Goal: Information Seeking & Learning: Learn about a topic

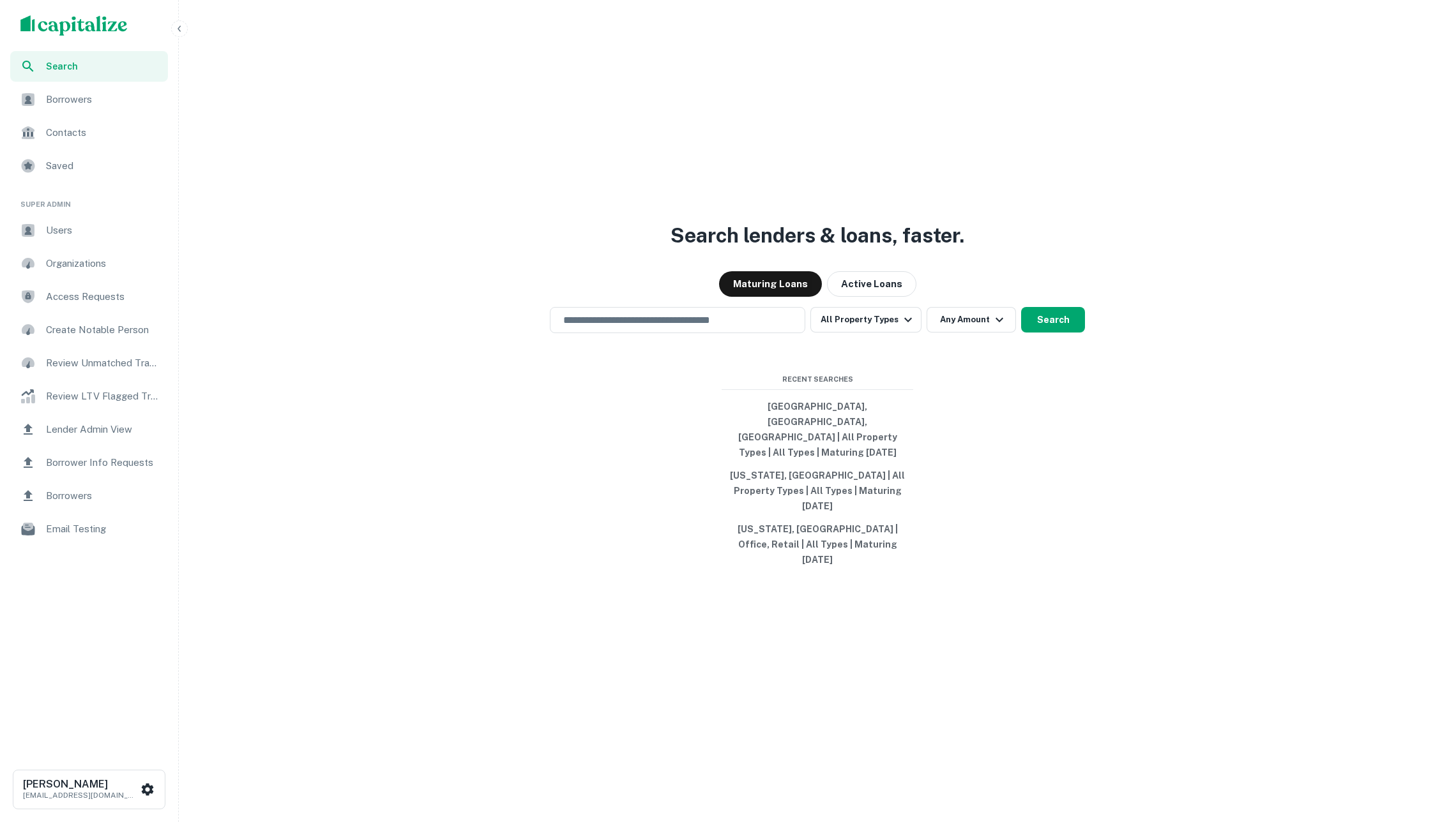
click at [98, 85] on div "Borrowers" at bounding box center [89, 99] width 158 height 31
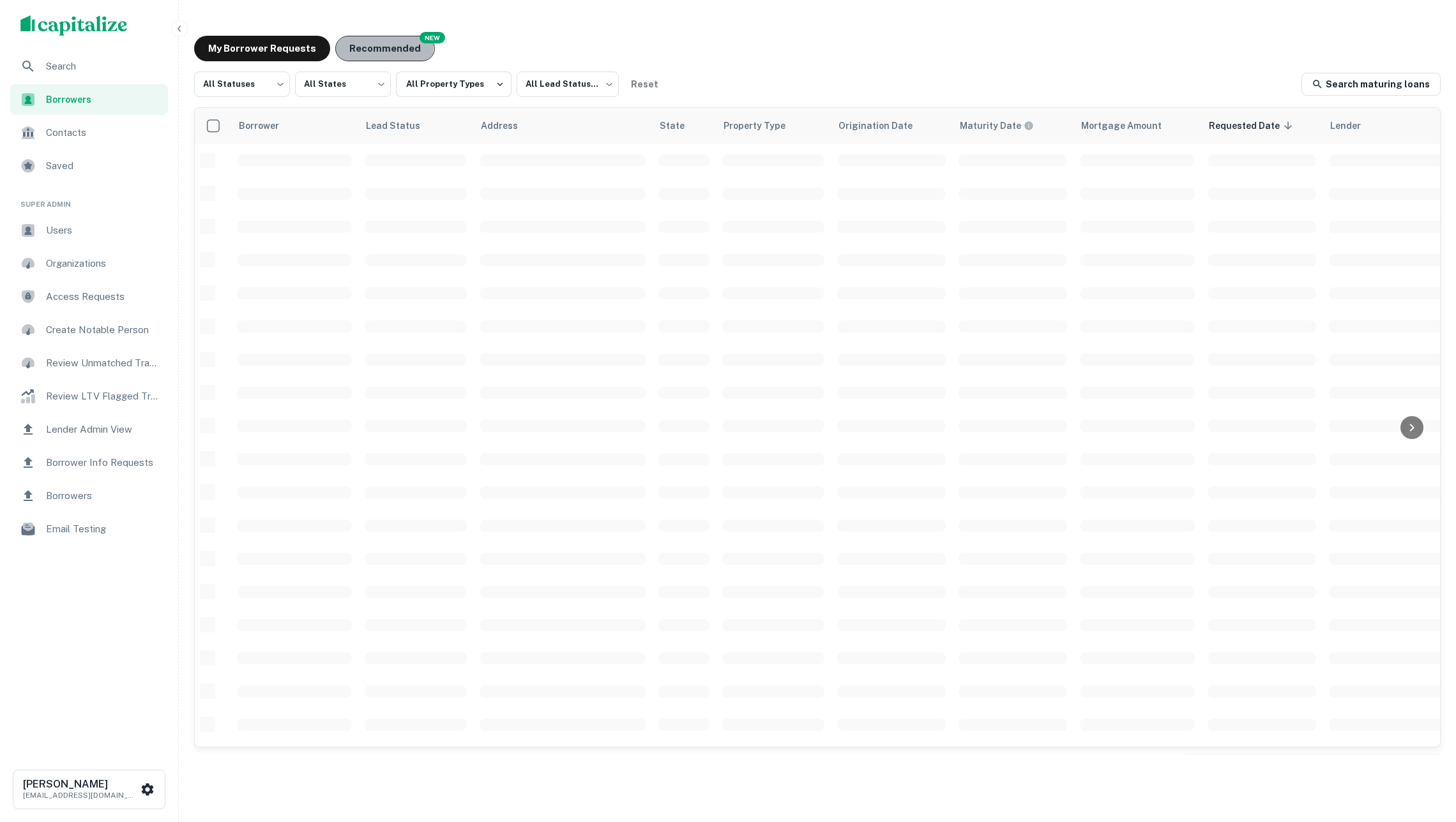
click at [371, 46] on button "Recommended" at bounding box center [384, 49] width 100 height 26
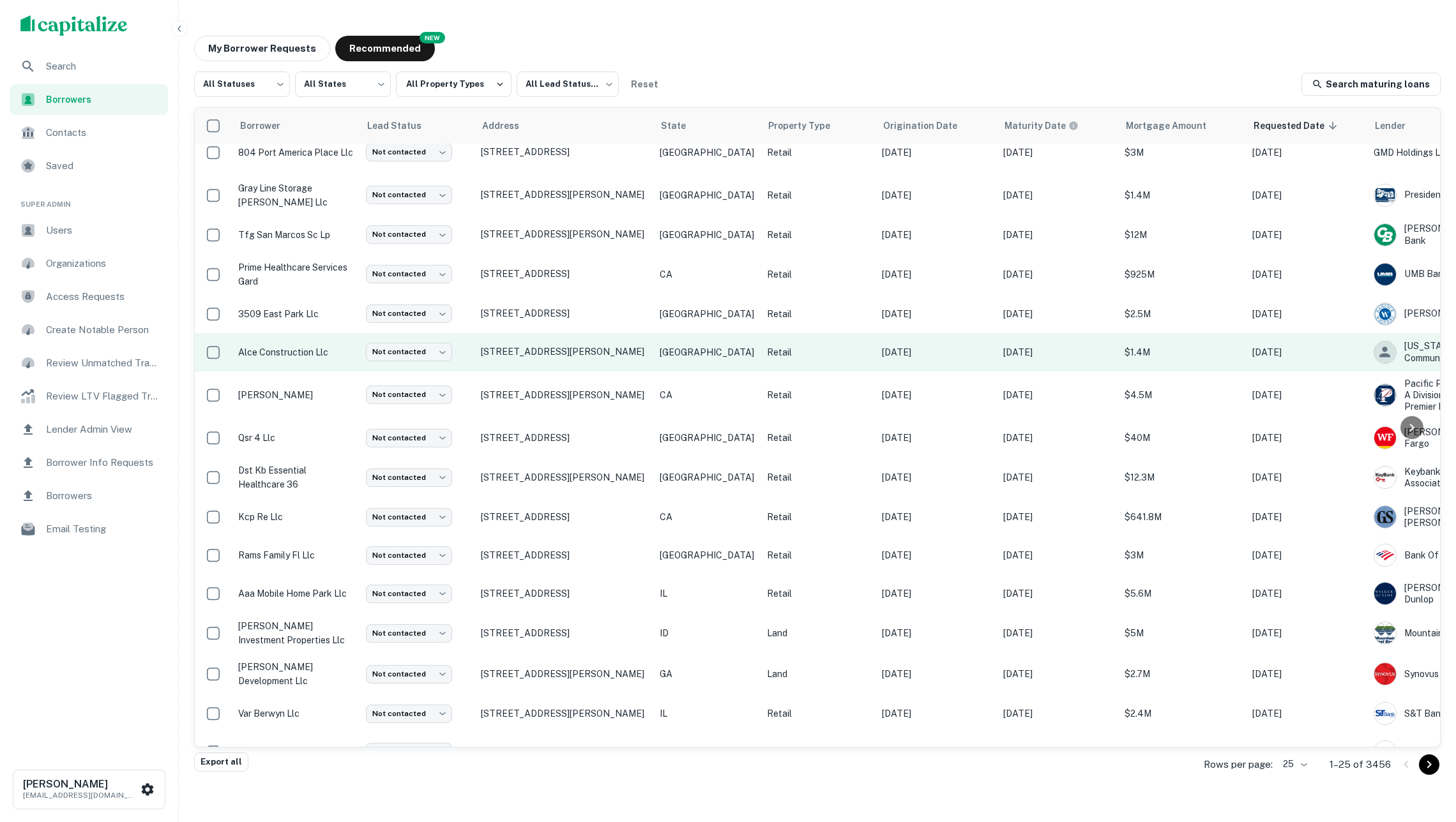
scroll to position [417, 0]
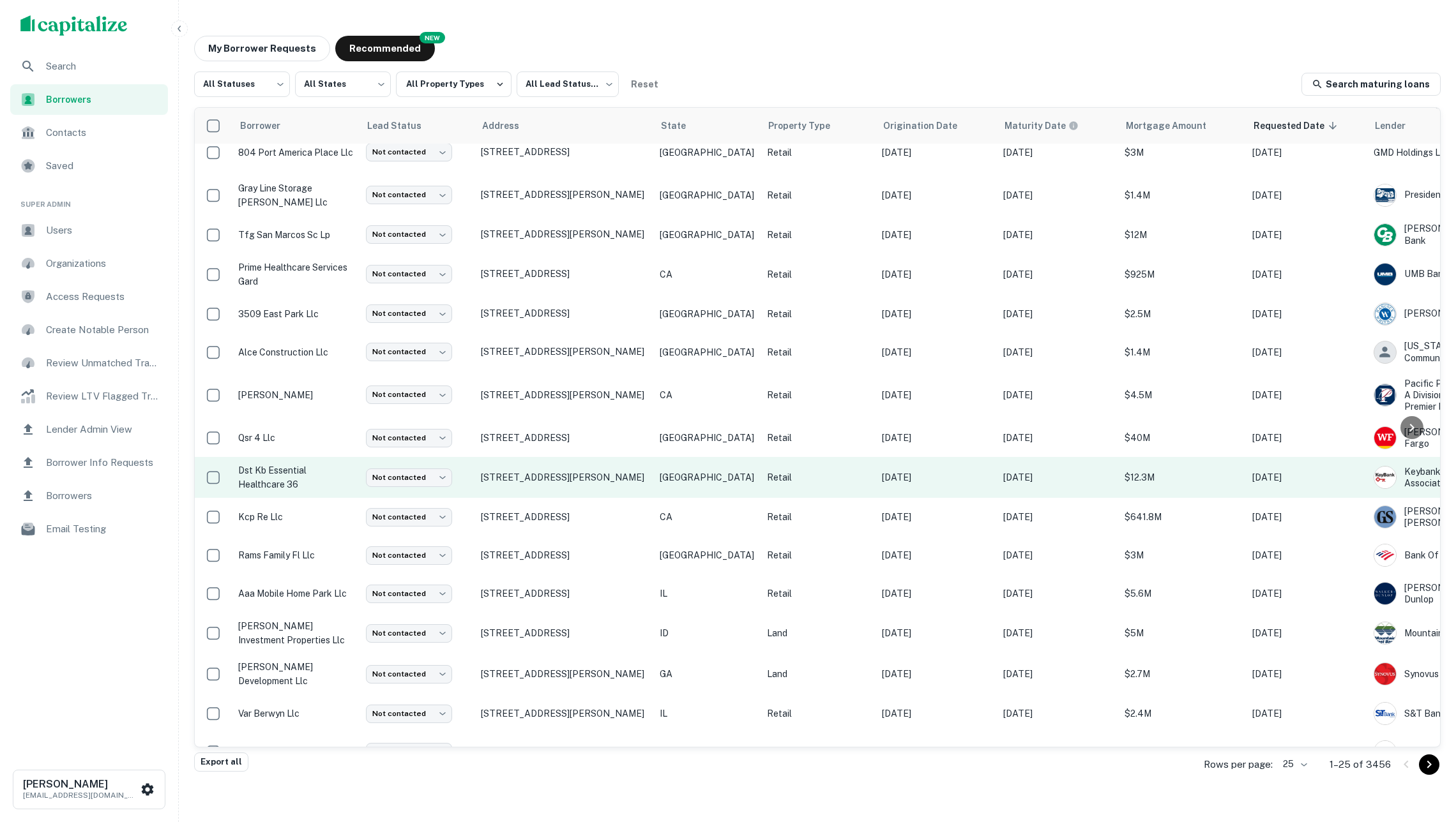
click at [806, 457] on td "Retail" at bounding box center [817, 478] width 115 height 41
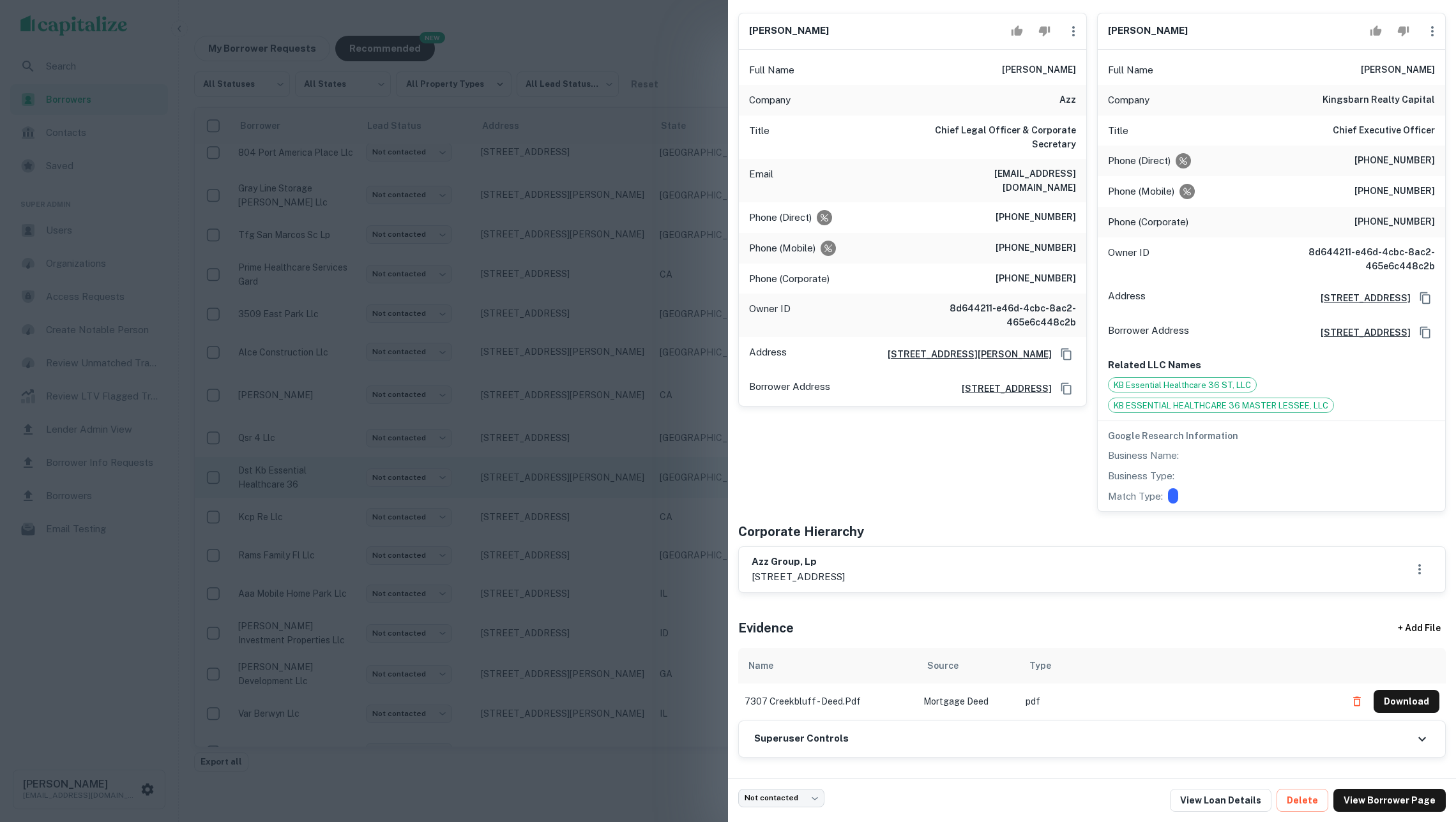
scroll to position [144, 0]
click at [1254, 802] on link "View Loan Details" at bounding box center [1220, 800] width 101 height 23
click at [535, 277] on div at bounding box center [728, 411] width 1456 height 822
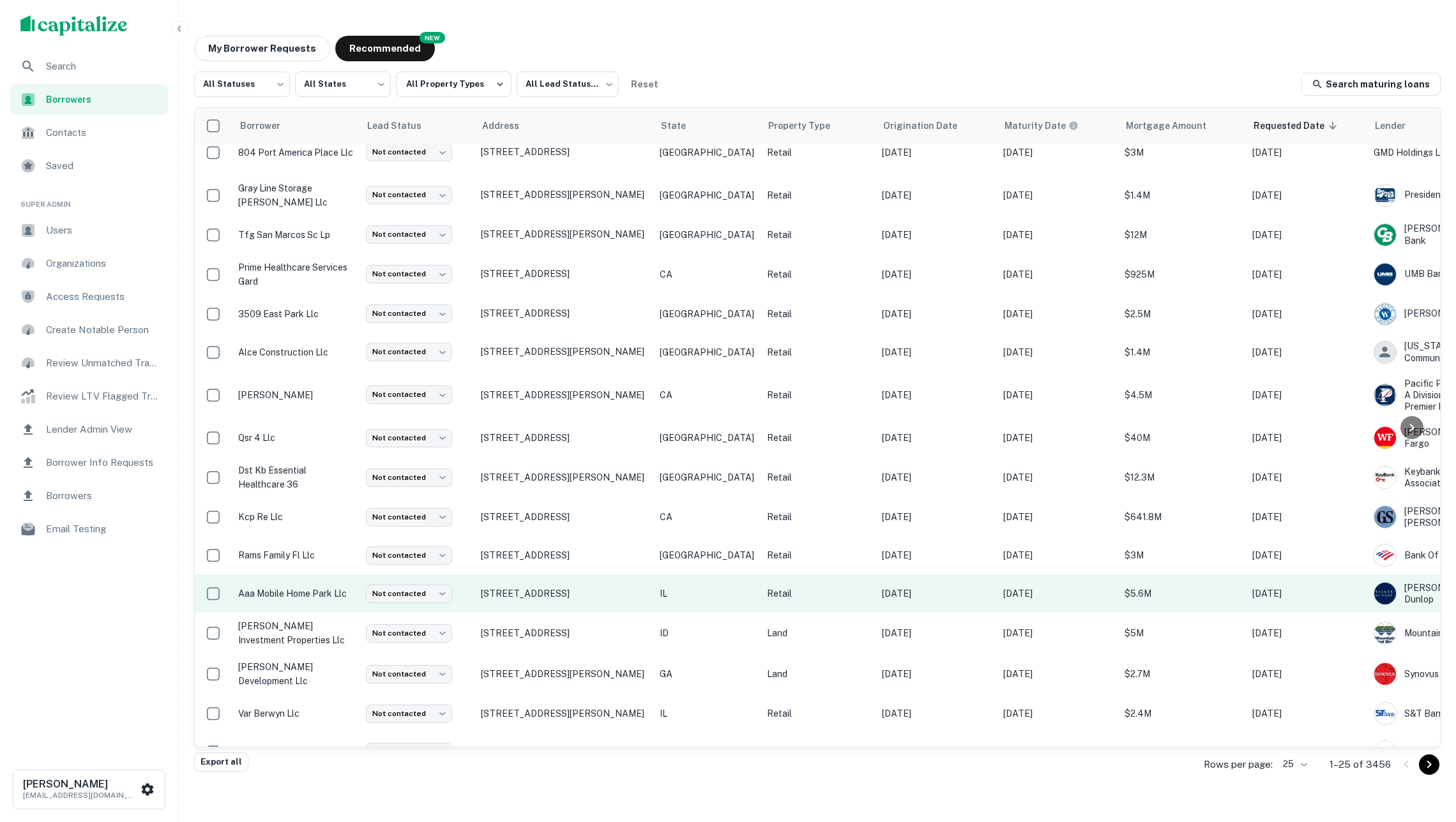
click at [652, 580] on td "[STREET_ADDRESS]" at bounding box center [564, 594] width 179 height 38
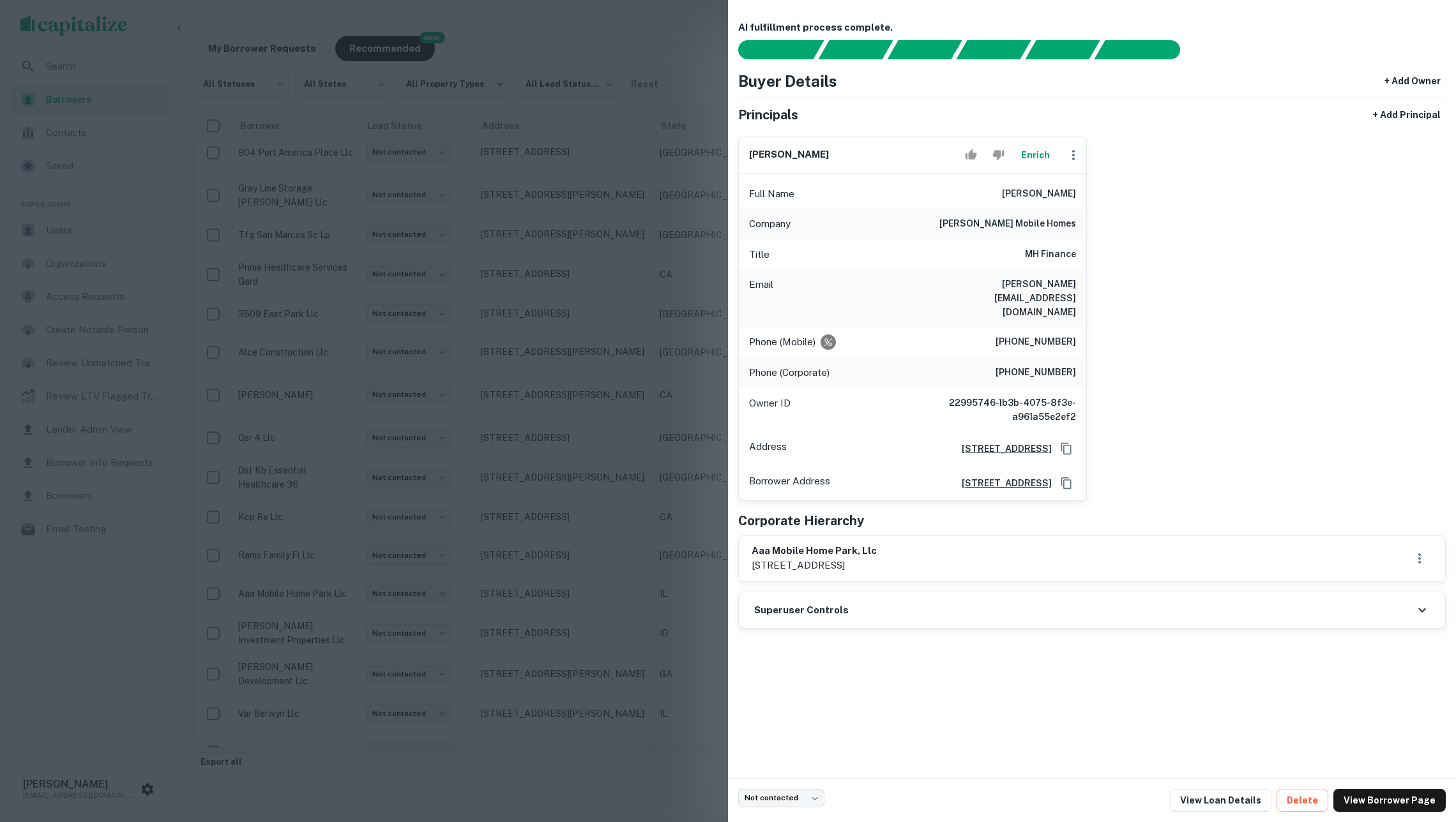
click at [621, 531] on div at bounding box center [728, 411] width 1456 height 822
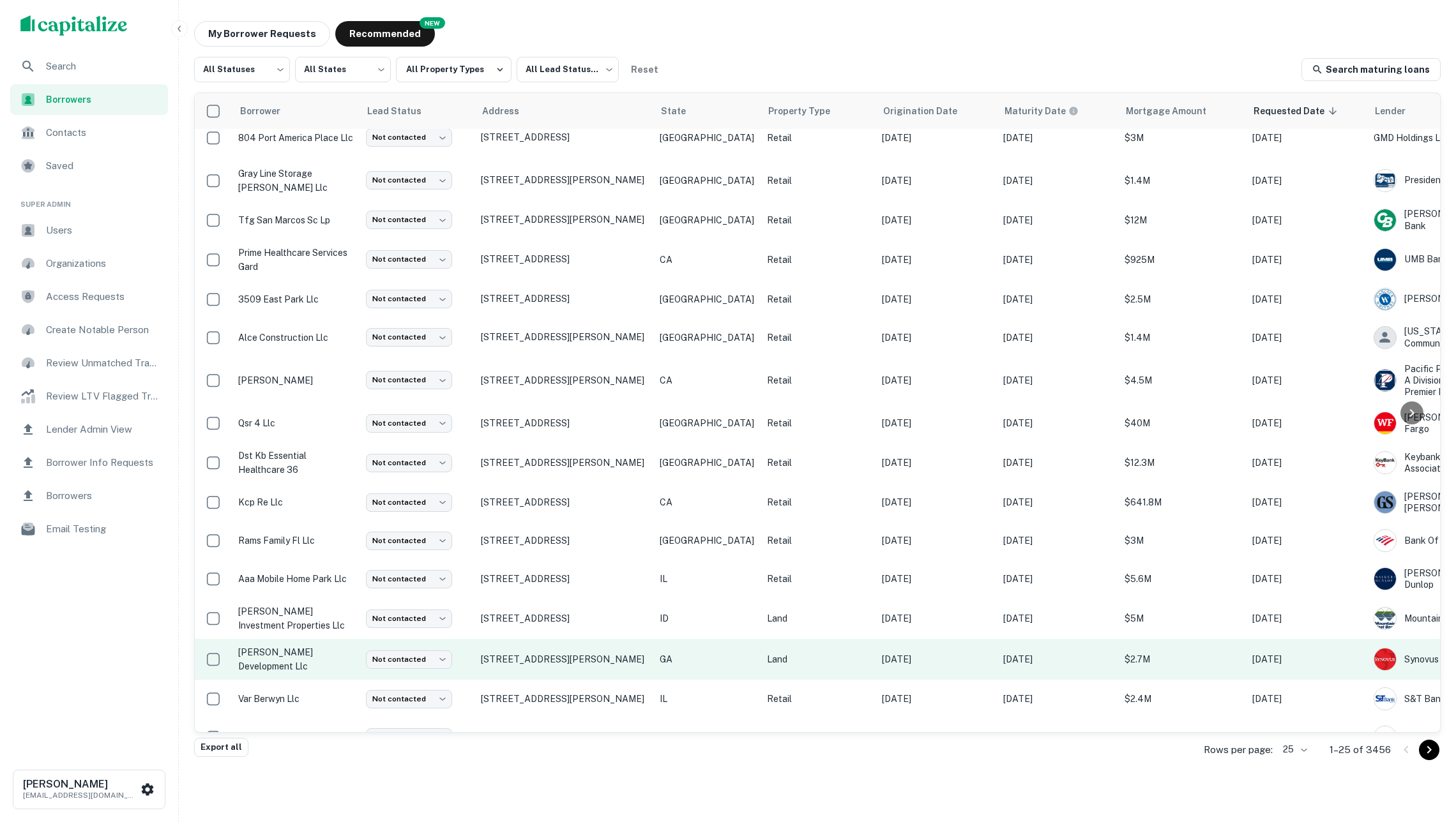
scroll to position [14, 0]
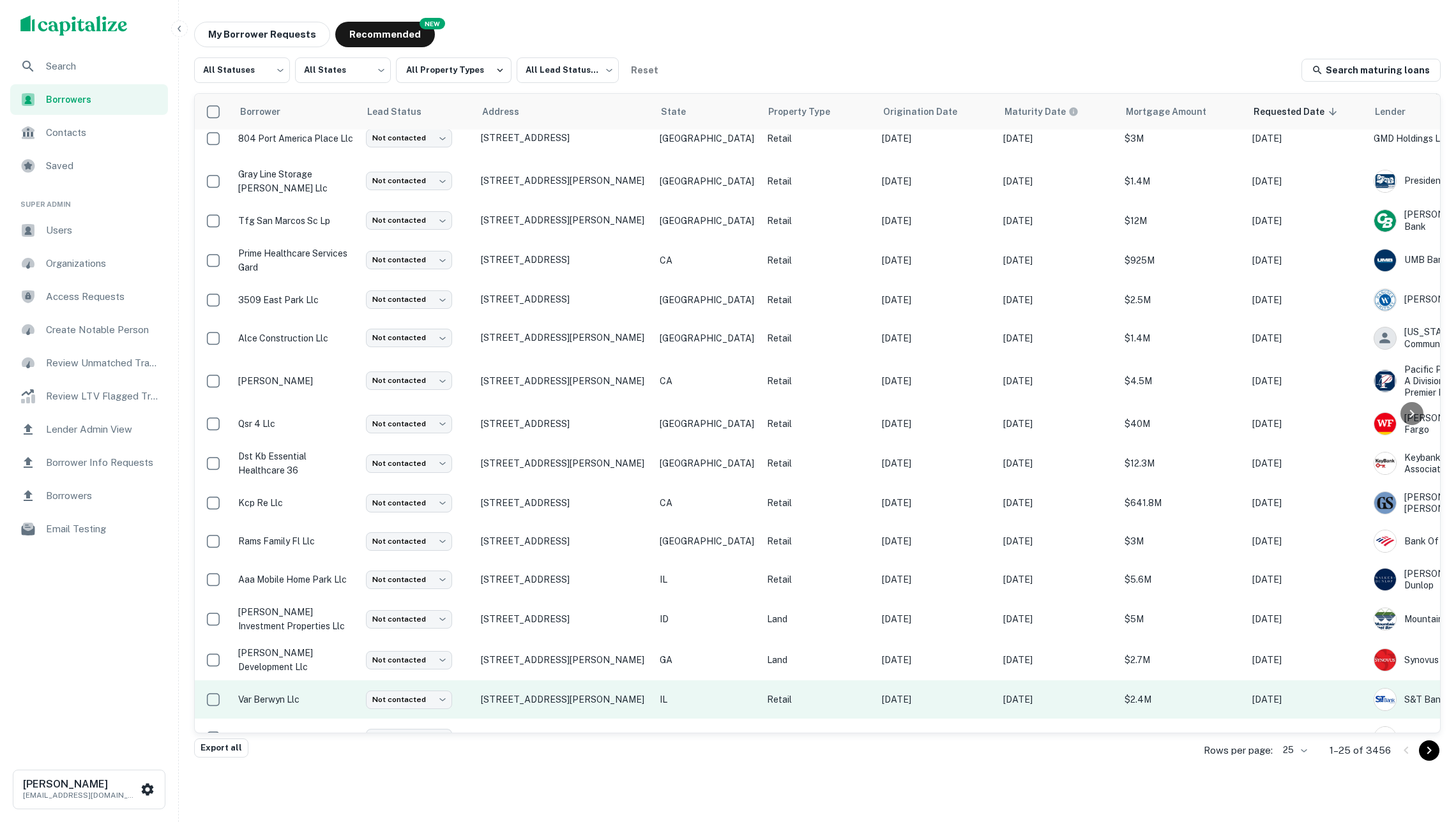
click at [766, 693] on p "Retail" at bounding box center [817, 700] width 102 height 14
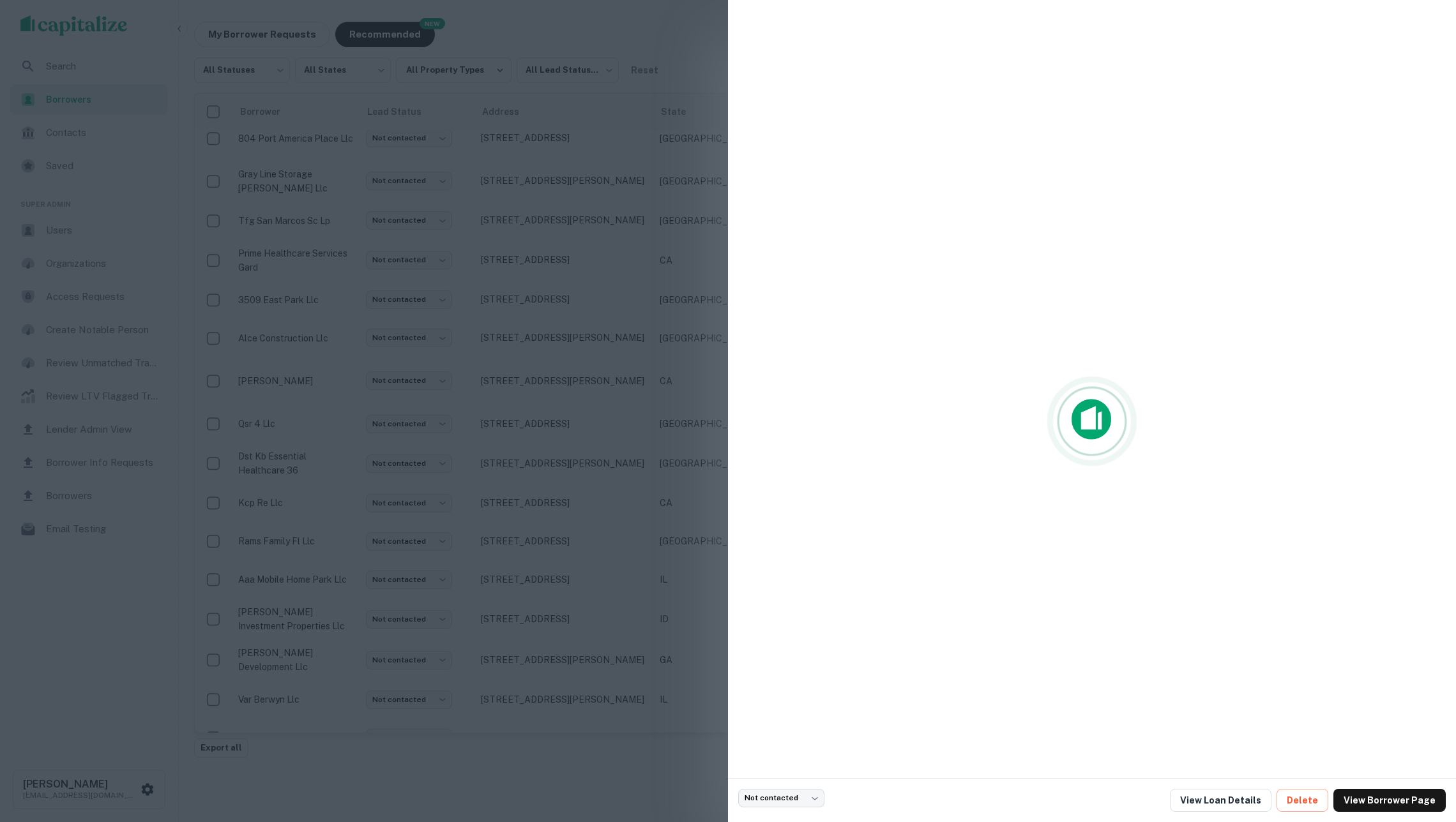
click at [657, 563] on div at bounding box center [728, 411] width 1456 height 822
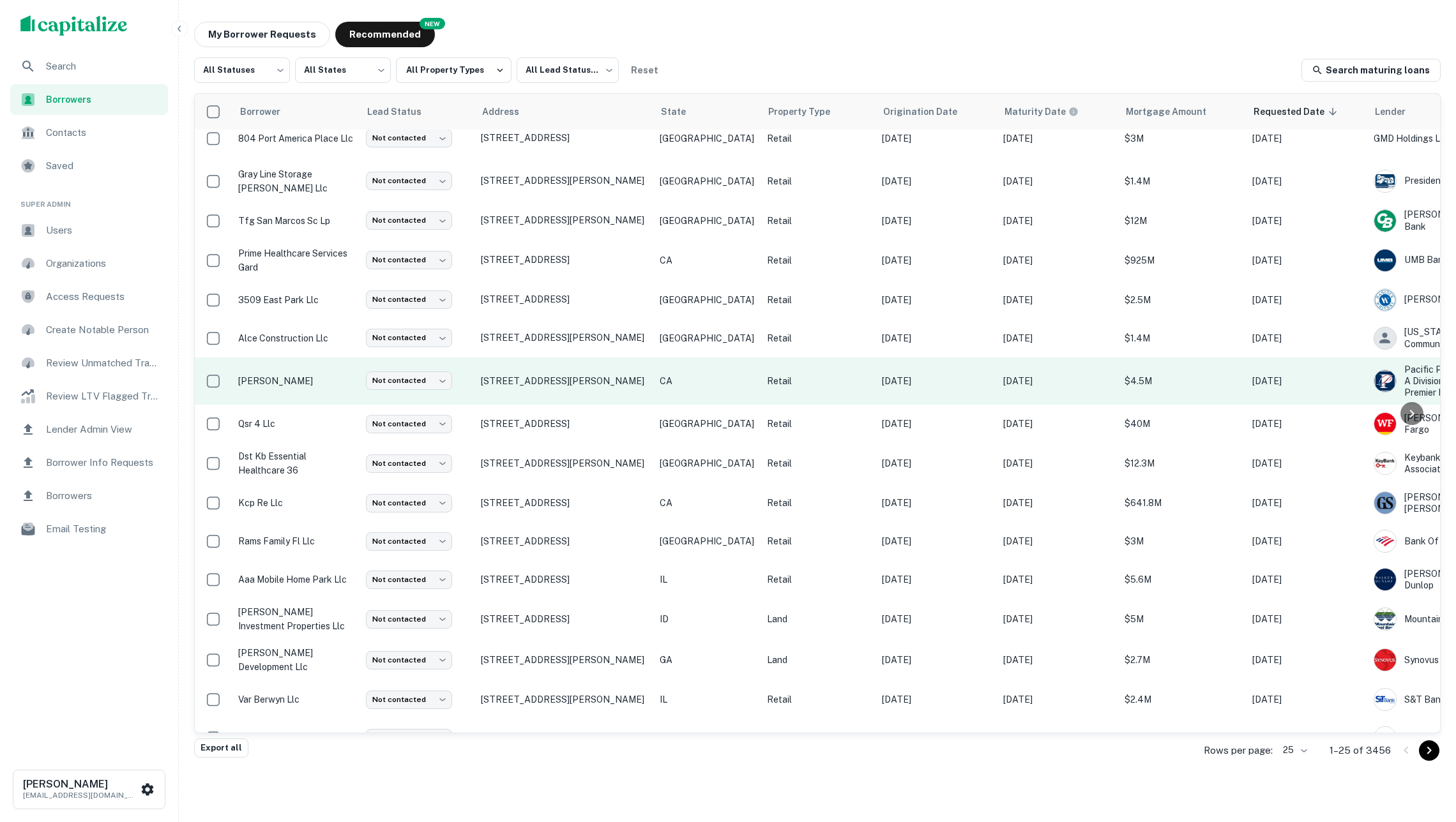
click at [766, 374] on p "Retail" at bounding box center [817, 381] width 102 height 14
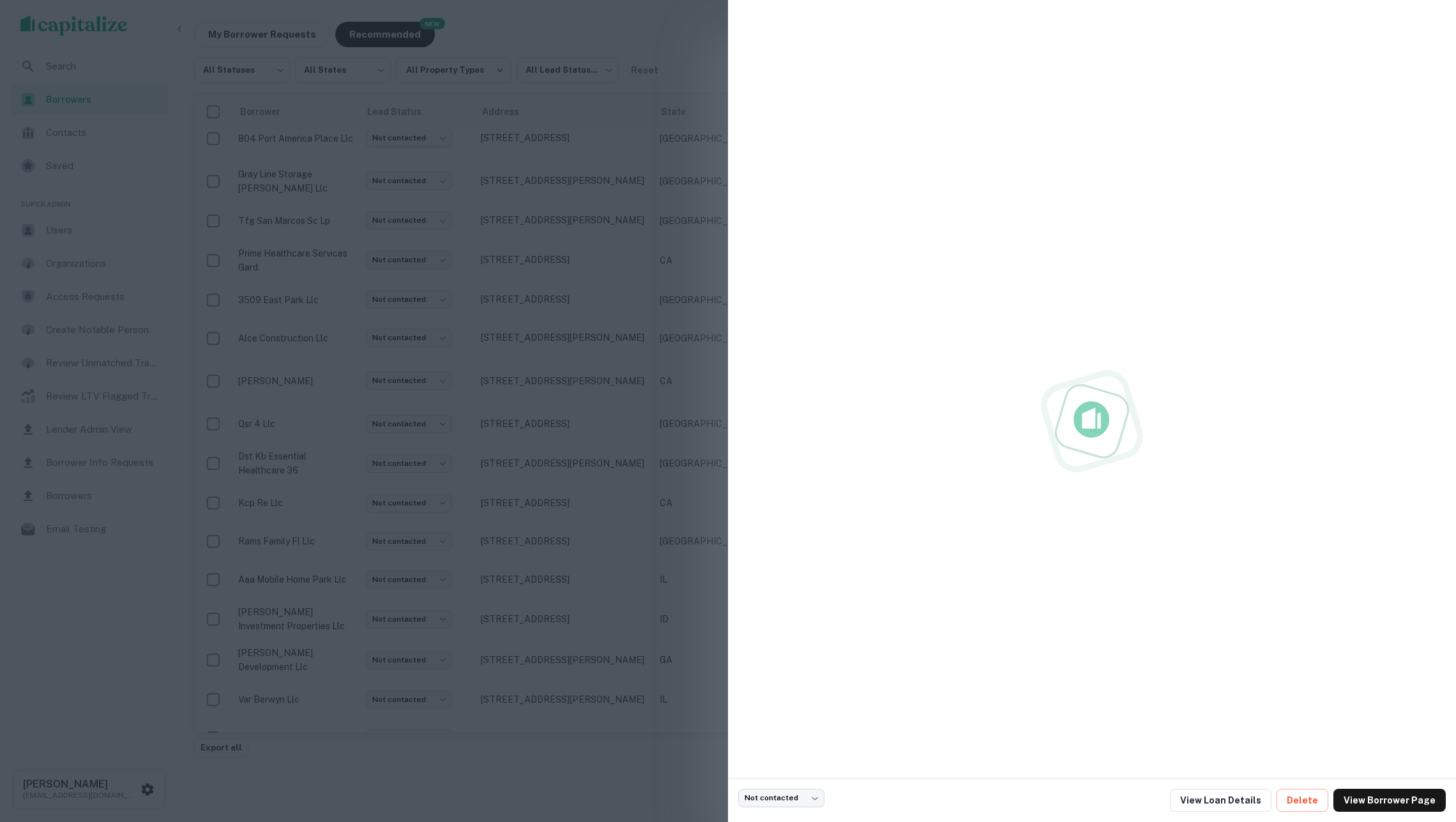
click at [679, 341] on div at bounding box center [728, 411] width 1456 height 822
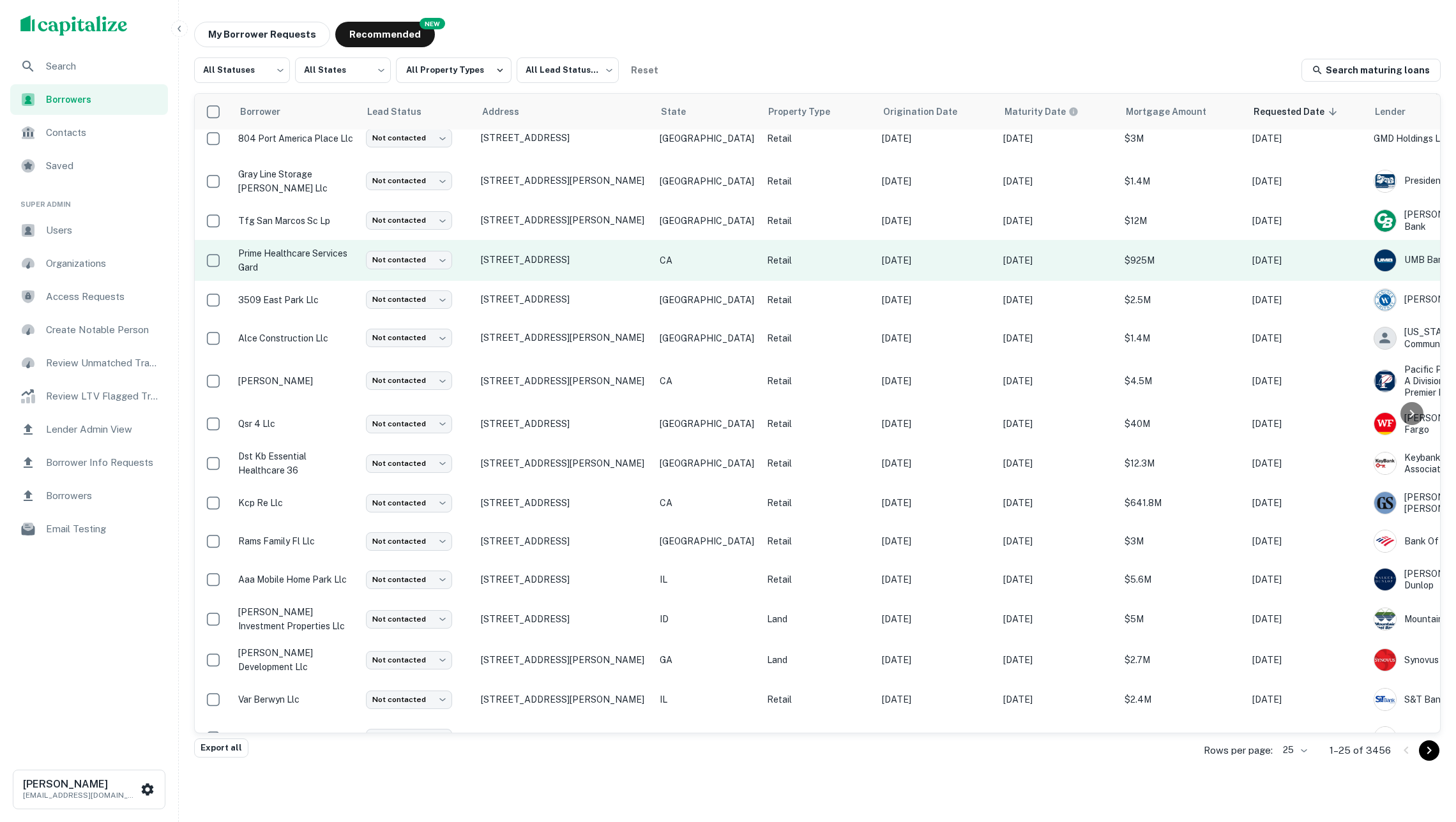
click at [693, 253] on p "CA" at bounding box center [707, 260] width 94 height 14
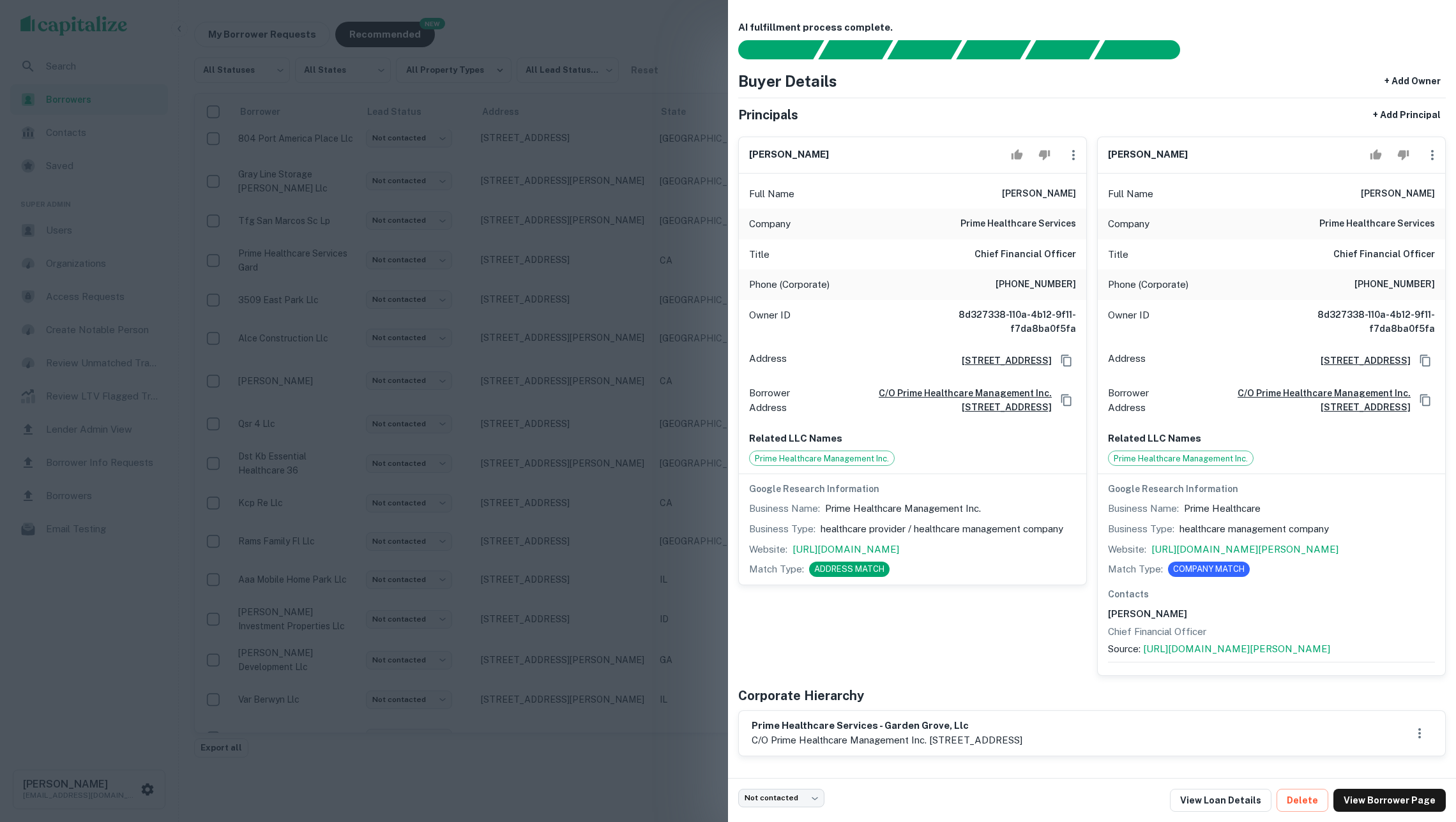
click at [594, 471] on div at bounding box center [728, 411] width 1456 height 822
